Goal: Task Accomplishment & Management: Manage account settings

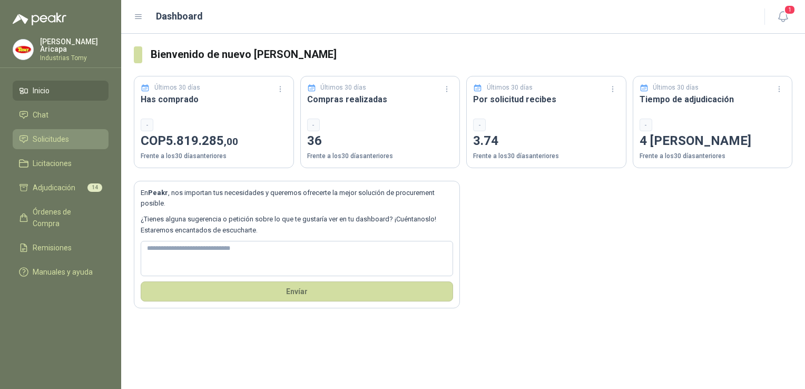
click at [51, 138] on span "Solicitudes" at bounding box center [51, 139] width 36 height 12
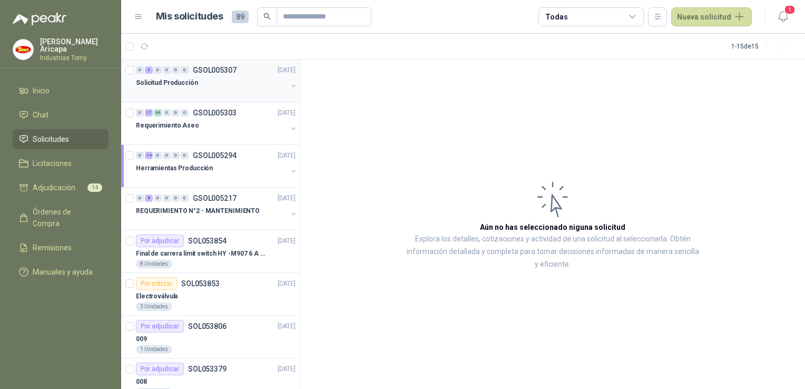
click at [167, 82] on p "Solicitud Producción" at bounding box center [167, 83] width 62 height 10
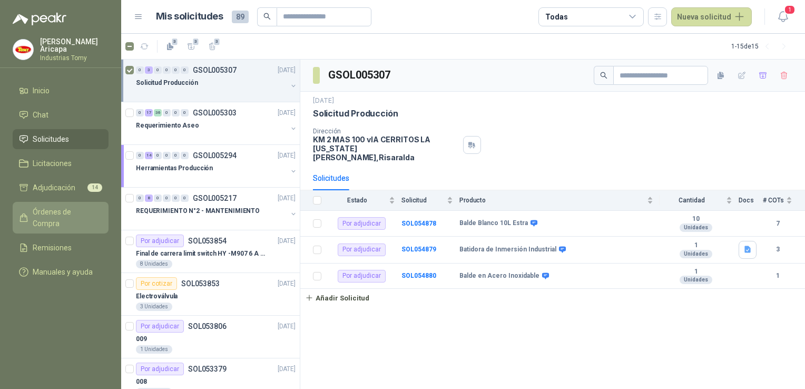
click at [37, 206] on span "Órdenes de Compra" at bounding box center [66, 217] width 66 height 23
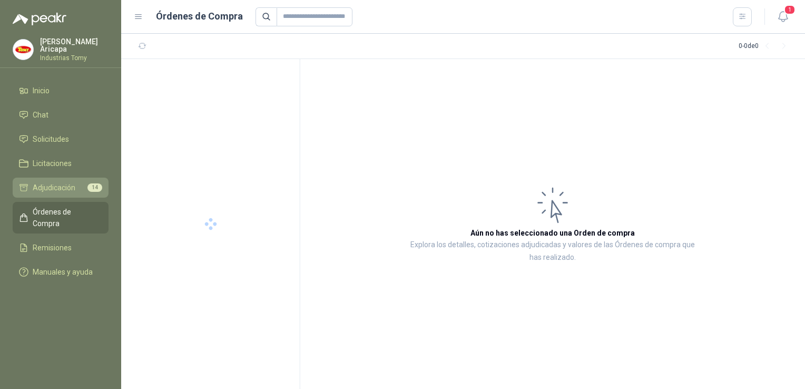
click at [45, 182] on span "Adjudicación" at bounding box center [54, 188] width 43 height 12
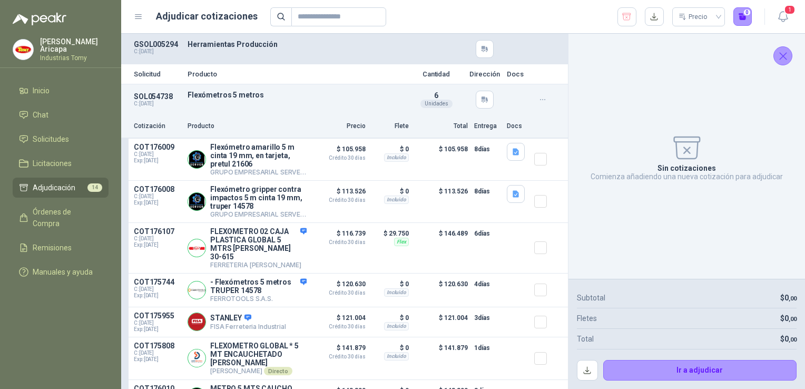
click at [627, 18] on icon "button" at bounding box center [627, 17] width 10 height 11
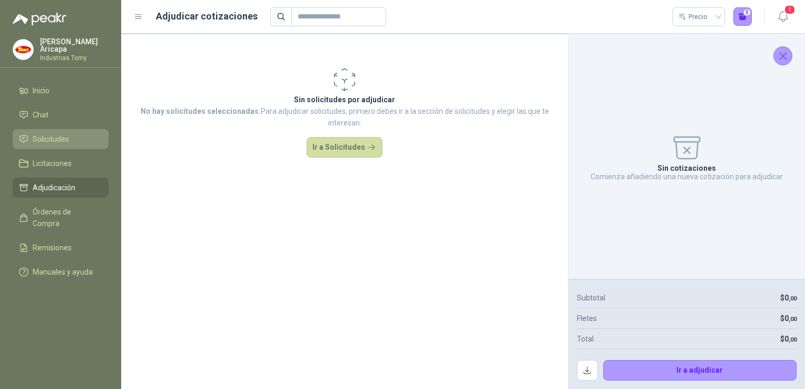
click at [38, 142] on link "Solicitudes" at bounding box center [61, 139] width 96 height 20
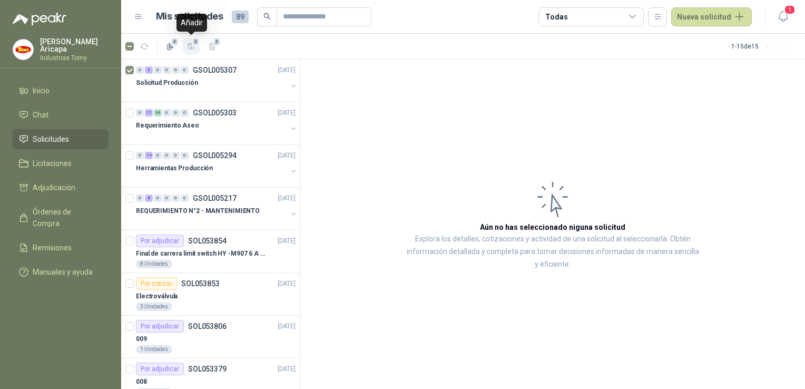
click at [189, 45] on icon "button" at bounding box center [191, 46] width 9 height 9
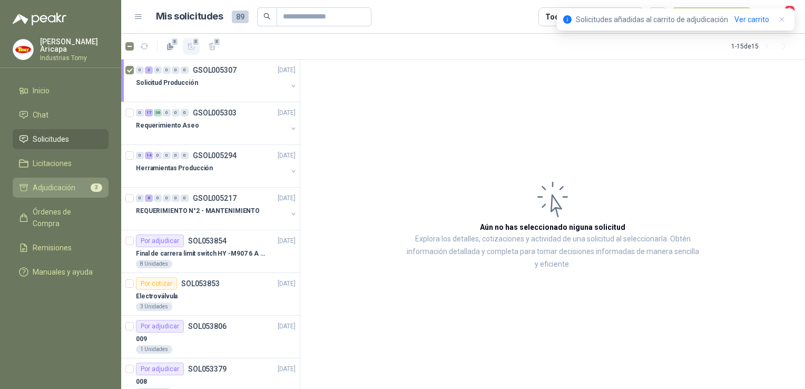
click at [75, 182] on li "Adjudicación 3" at bounding box center [60, 188] width 83 height 12
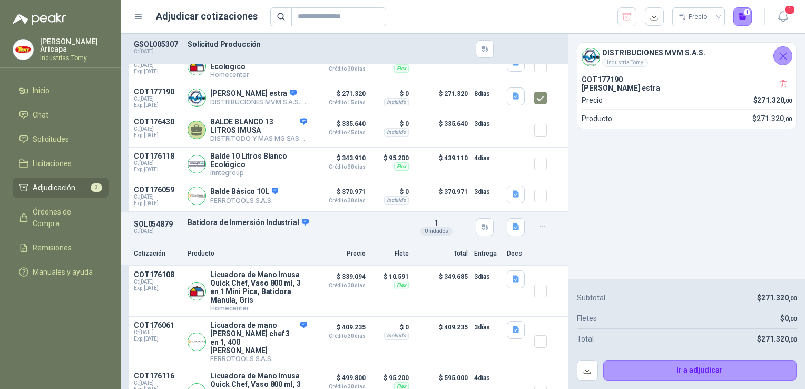
scroll to position [264, 0]
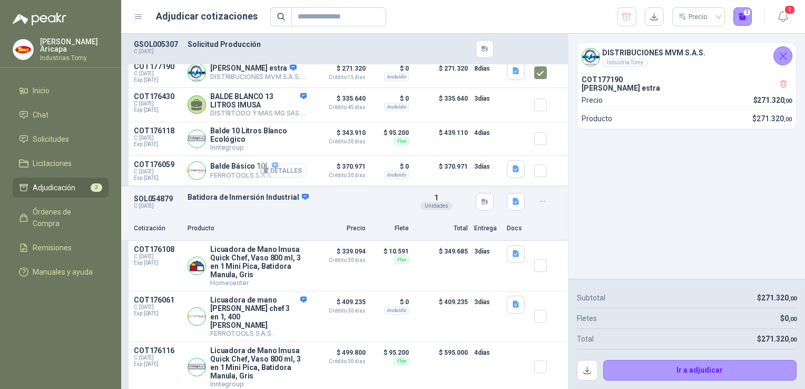
click at [282, 178] on button "Detalles" at bounding box center [282, 170] width 50 height 14
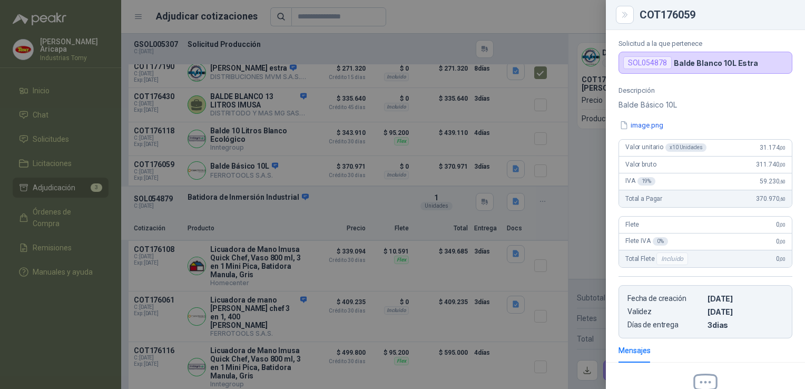
scroll to position [0, 0]
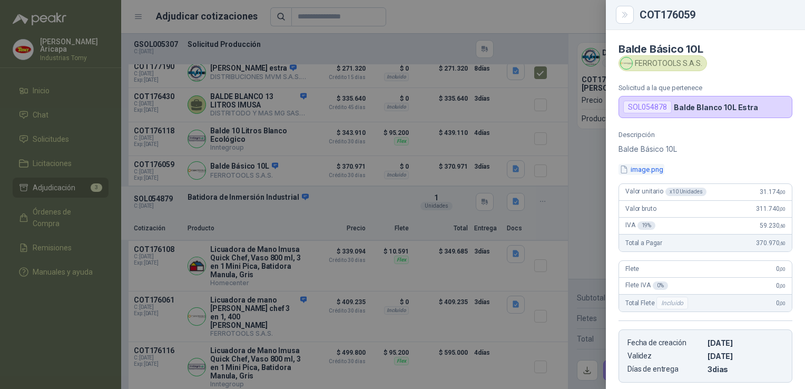
click at [642, 168] on button "image.png" at bounding box center [642, 169] width 46 height 11
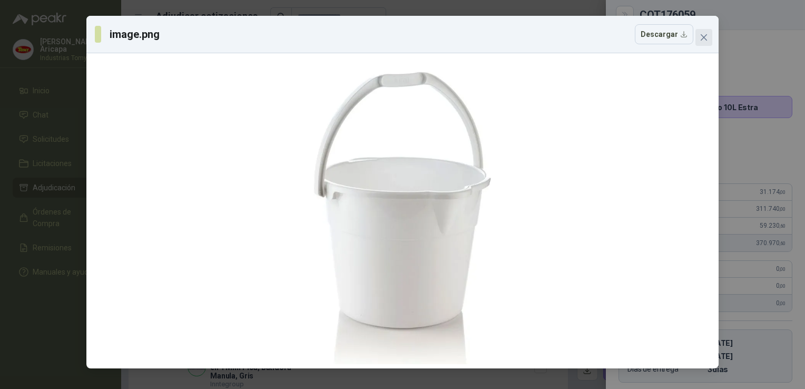
click at [700, 34] on icon "close" at bounding box center [704, 37] width 8 height 8
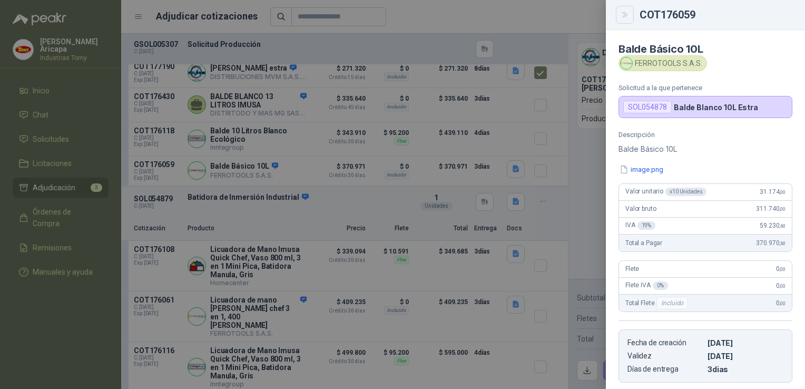
click at [630, 13] on button "Close" at bounding box center [625, 15] width 18 height 18
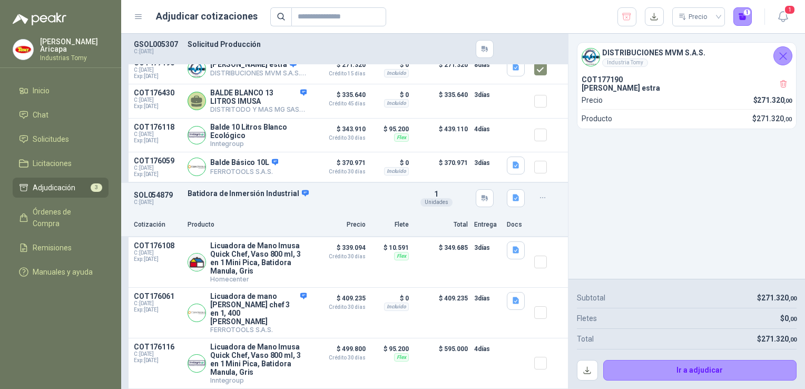
scroll to position [271, 0]
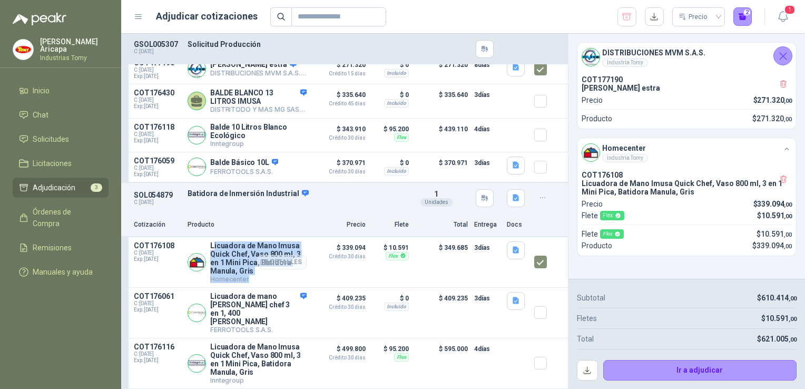
drag, startPoint x: 213, startPoint y: 249, endPoint x: 254, endPoint y: 273, distance: 47.3
click at [254, 273] on div "Licuadora de Mano Imusa Quick Chef, Vaso 800 ml, 3 en 1 Mini [MEDICAL_DATA], Ba…" at bounding box center [258, 262] width 96 height 42
drag, startPoint x: 254, startPoint y: 273, endPoint x: 255, endPoint y: 283, distance: 10.1
click at [257, 283] on div "Detalles" at bounding box center [282, 262] width 50 height 42
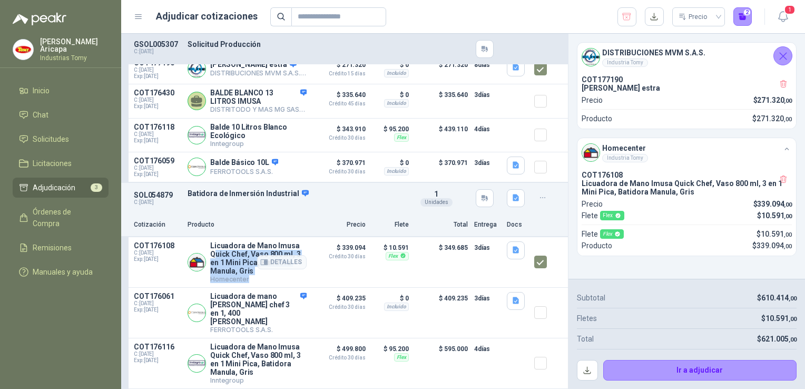
drag, startPoint x: 251, startPoint y: 277, endPoint x: 215, endPoint y: 261, distance: 39.0
click at [215, 261] on div "Licuadora de Mano Imusa Quick Chef, Vaso 800 ml, 3 en 1 Mini [MEDICAL_DATA], Ba…" at bounding box center [258, 262] width 96 height 42
drag, startPoint x: 215, startPoint y: 261, endPoint x: 211, endPoint y: 250, distance: 11.7
click at [211, 250] on p "Licuadora de Mano Imusa Quick Chef, Vaso 800 ml, 3 en 1 Mini Pica, Batidora Man…" at bounding box center [258, 258] width 96 height 34
drag, startPoint x: 211, startPoint y: 250, endPoint x: 240, endPoint y: 267, distance: 33.3
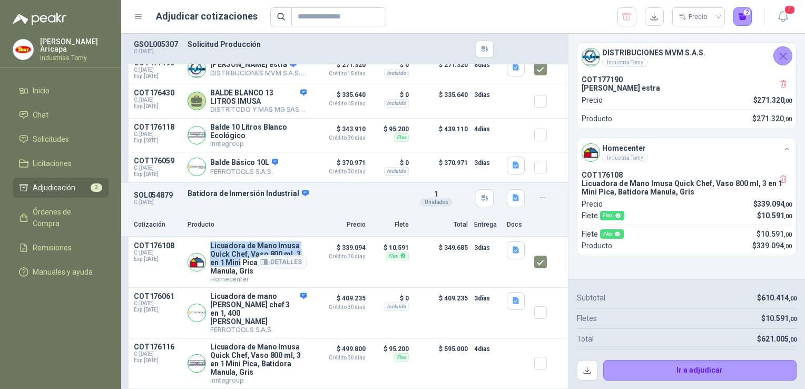
click at [240, 267] on p "Licuadora de Mano Imusa Quick Chef, Vaso 800 ml, 3 en 1 Mini Pica, Batidora Man…" at bounding box center [258, 258] width 96 height 34
copy p "Licuadora de Mano Imusa Quick Chef, Vaso 800 ml, 3 en 1 Mini"
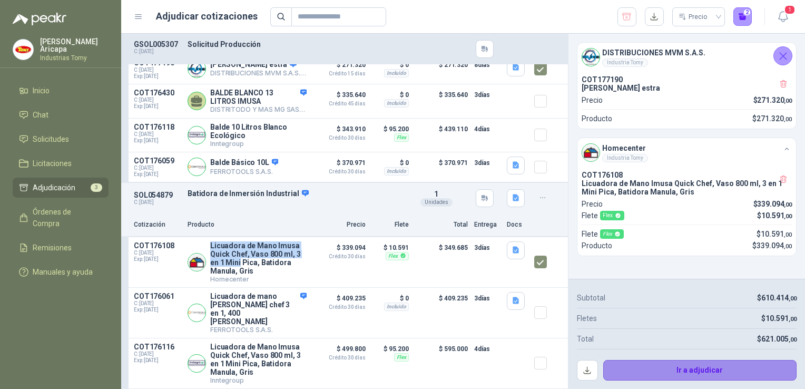
click at [696, 372] on button "Ir a adjudicar" at bounding box center [700, 370] width 194 height 21
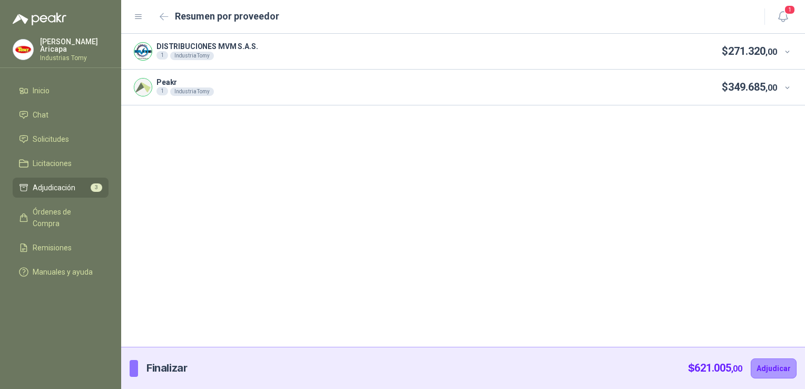
click at [785, 89] on icon at bounding box center [788, 88] width 8 height 8
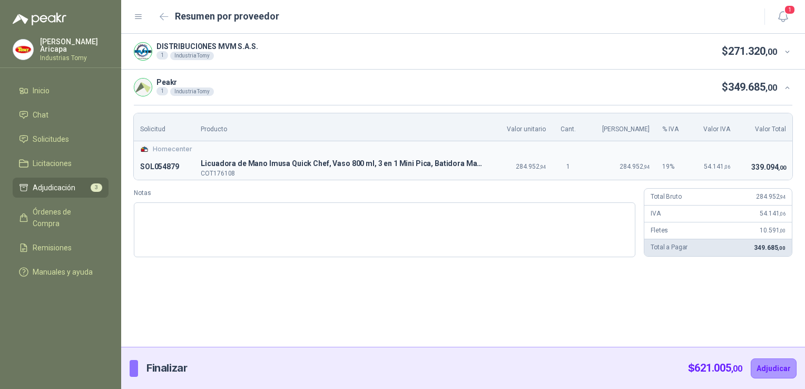
click at [784, 52] on icon at bounding box center [788, 52] width 8 height 8
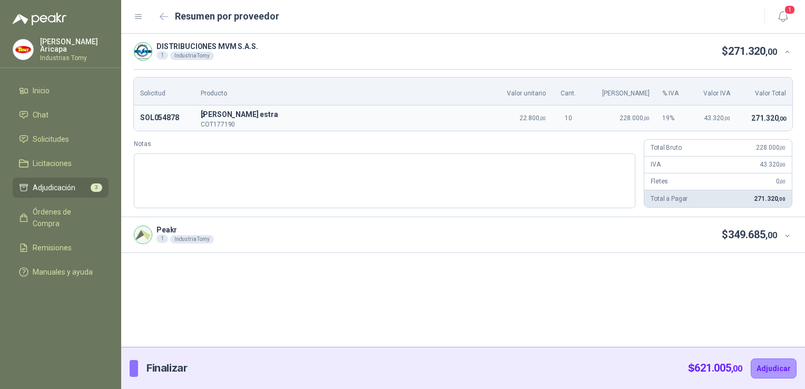
click at [544, 330] on div "DISTRIBUCIONES MVM S.A.S. 1 Industria Tomy $ 271.320 ,00 Solicitud Producto Val…" at bounding box center [463, 190] width 684 height 313
click at [784, 236] on icon at bounding box center [788, 236] width 8 height 8
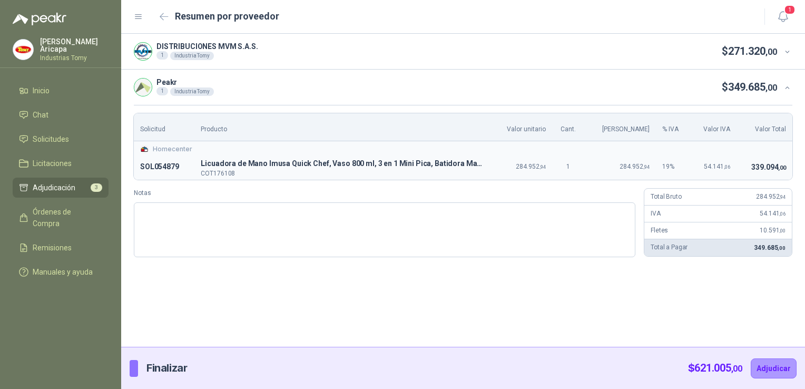
click at [783, 90] on div at bounding box center [785, 88] width 16 height 12
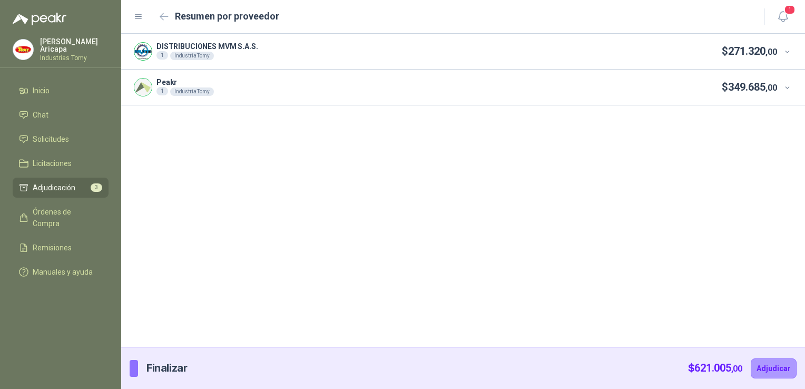
click at [783, 90] on div at bounding box center [785, 88] width 16 height 12
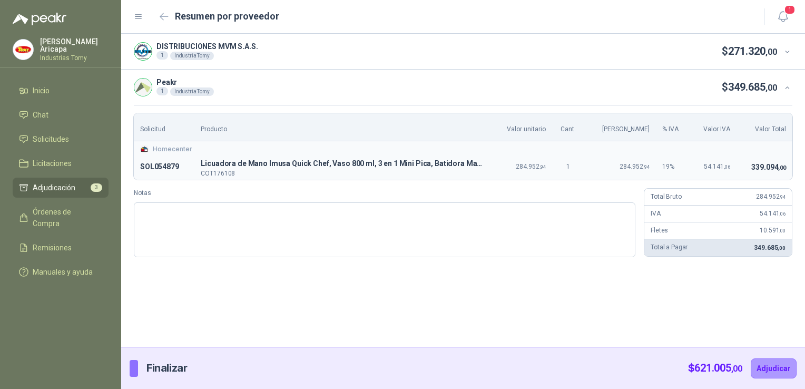
click at [789, 54] on icon at bounding box center [788, 52] width 8 height 8
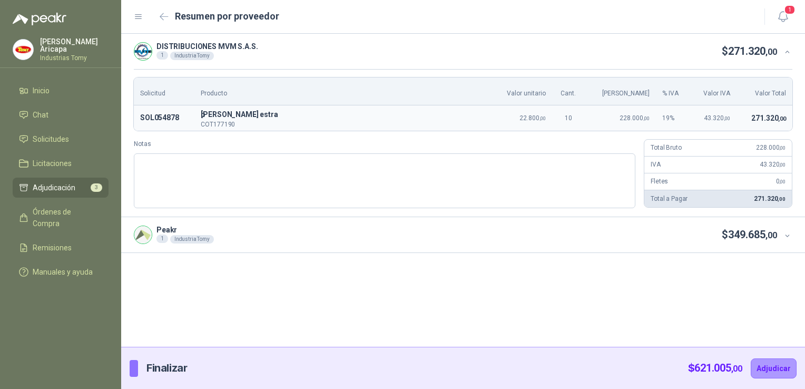
click at [789, 54] on icon at bounding box center [788, 52] width 8 height 8
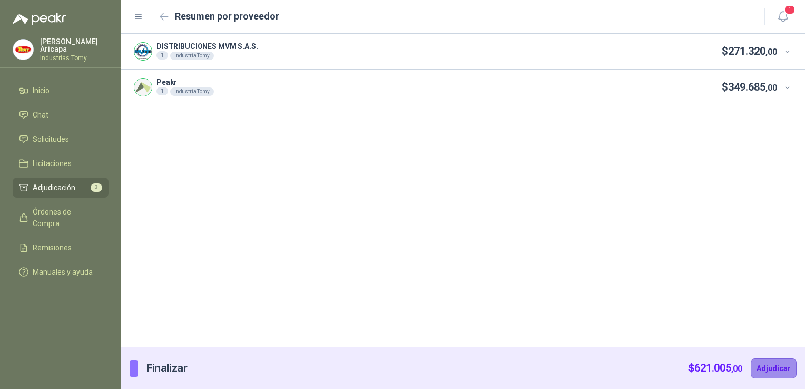
click at [774, 364] on button "Adjudicar" at bounding box center [774, 368] width 46 height 20
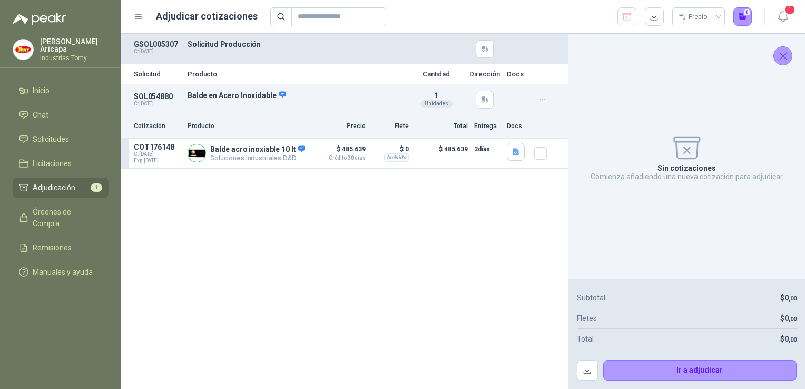
click at [784, 53] on icon "Cerrar" at bounding box center [783, 56] width 13 height 13
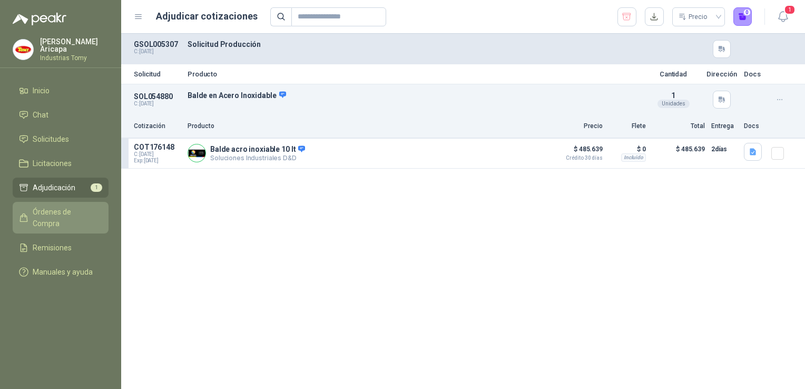
click at [64, 207] on span "Órdenes de Compra" at bounding box center [66, 217] width 66 height 23
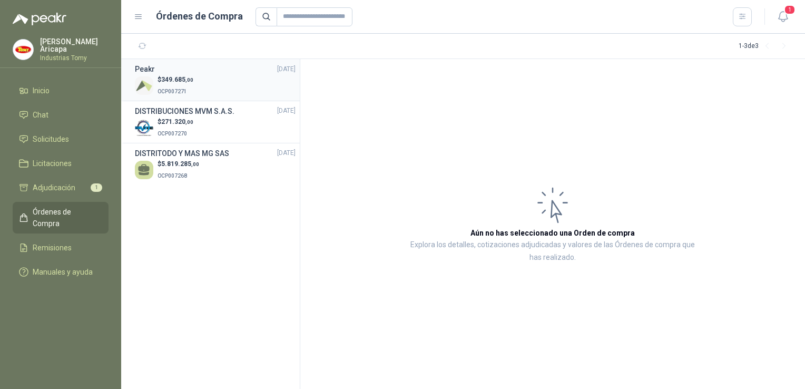
click at [193, 87] on p "OCP007271" at bounding box center [176, 91] width 36 height 12
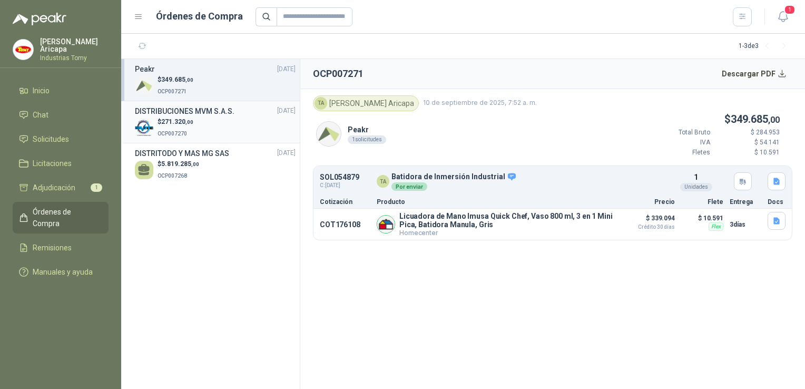
click at [212, 122] on div "$ 271.320 ,00 OCP007270" at bounding box center [215, 128] width 161 height 22
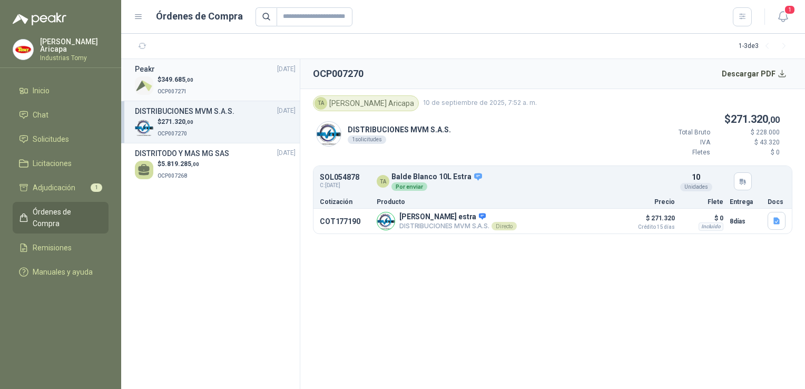
click at [171, 85] on p "OCP007271" at bounding box center [176, 91] width 36 height 12
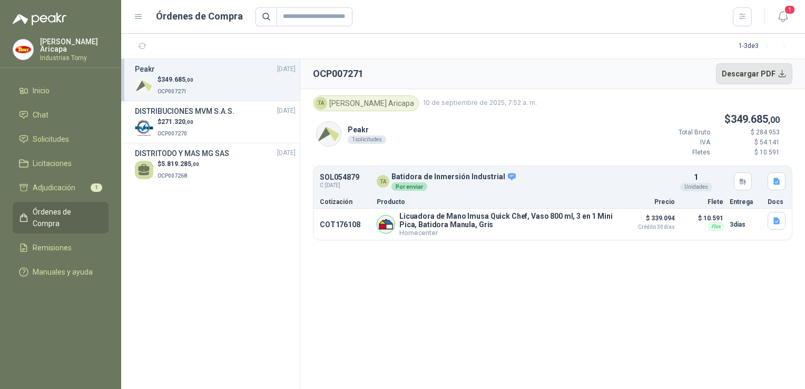
click at [769, 69] on button "Descargar PDF" at bounding box center [754, 73] width 77 height 21
click at [166, 116] on h3 "DISTRIBUCIONES MVM S.A.S." at bounding box center [185, 111] width 100 height 12
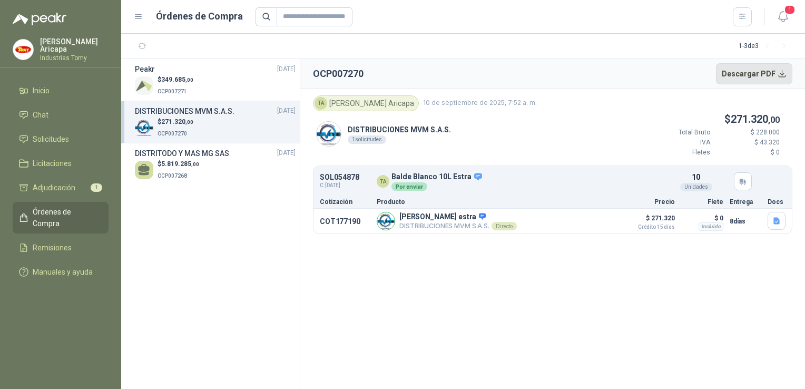
click at [744, 67] on button "Descargar PDF" at bounding box center [754, 73] width 77 height 21
click at [53, 188] on span "Adjudicación" at bounding box center [54, 188] width 43 height 12
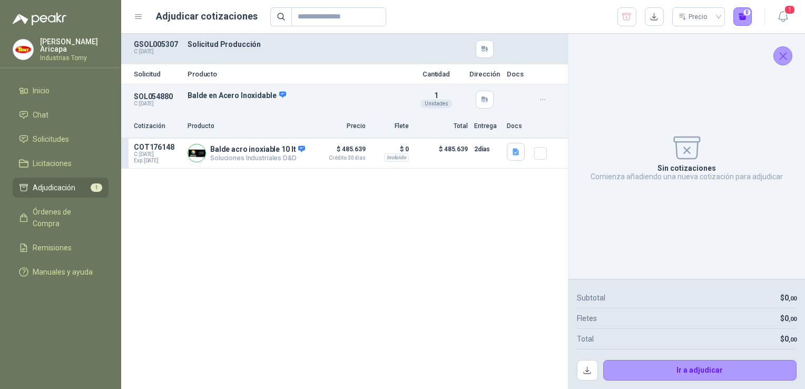
drag, startPoint x: 780, startPoint y: 56, endPoint x: 764, endPoint y: 65, distance: 18.2
click at [780, 57] on icon "Cerrar" at bounding box center [783, 56] width 13 height 13
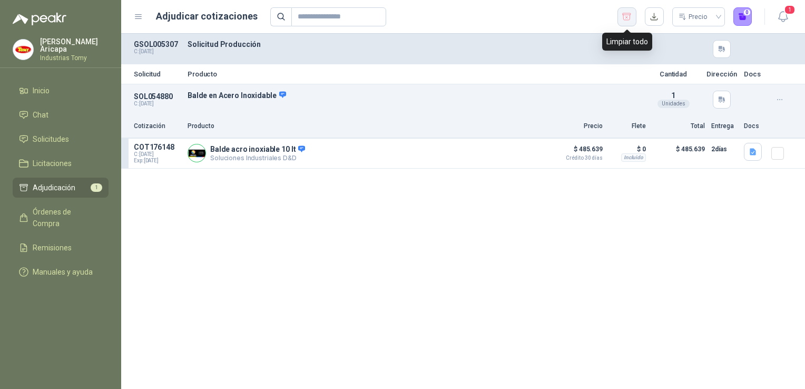
click at [624, 13] on icon "button" at bounding box center [627, 17] width 10 height 11
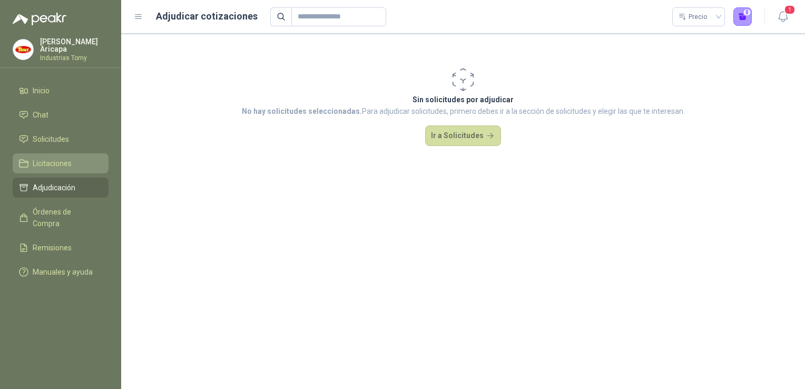
click at [31, 158] on li "Licitaciones" at bounding box center [60, 164] width 83 height 12
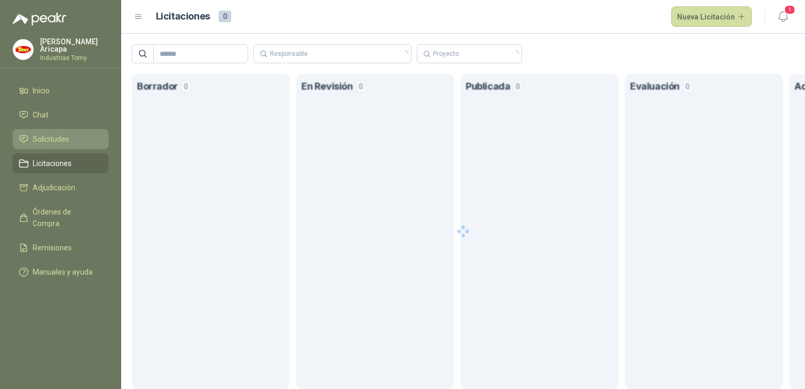
click at [34, 144] on link "Solicitudes" at bounding box center [61, 139] width 96 height 20
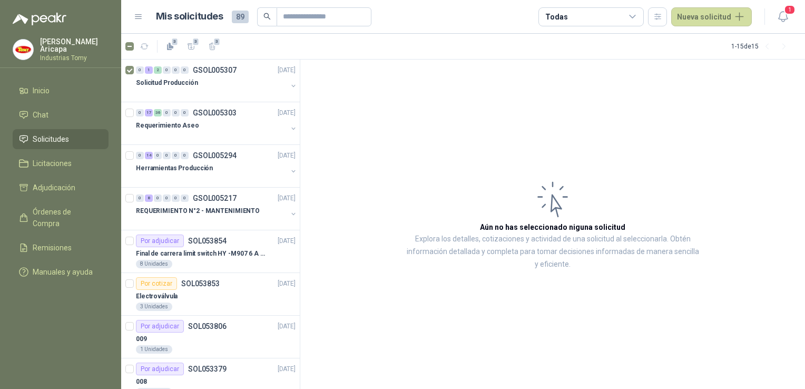
click at [426, 328] on article "Aún no has seleccionado niguna solicitud Explora los detalles, cotizaciones y a…" at bounding box center [552, 225] width 505 height 330
